Goal: Navigation & Orientation: Go to known website

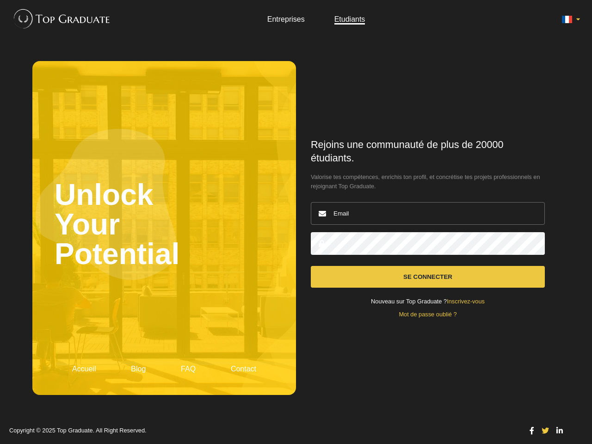
click at [570, 19] on icon at bounding box center [566, 19] width 11 height 11
